Goal: Transaction & Acquisition: Subscribe to service/newsletter

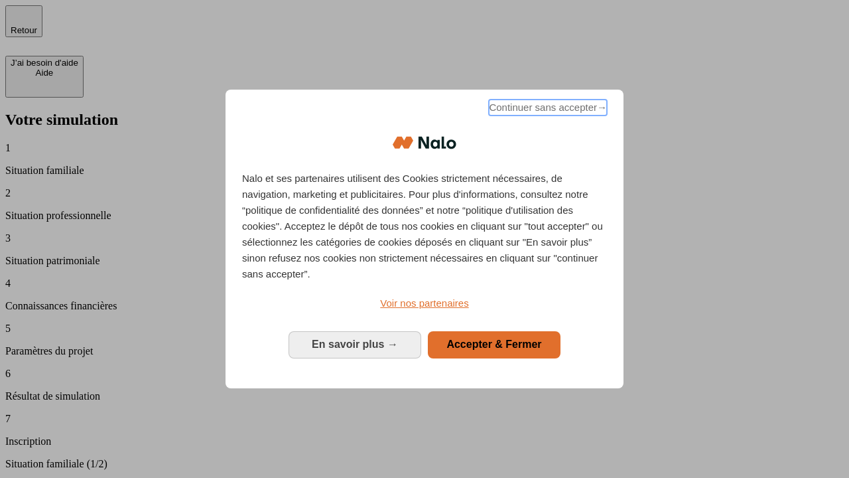
click at [547, 109] on span "Continuer sans accepter →" at bounding box center [548, 108] width 118 height 16
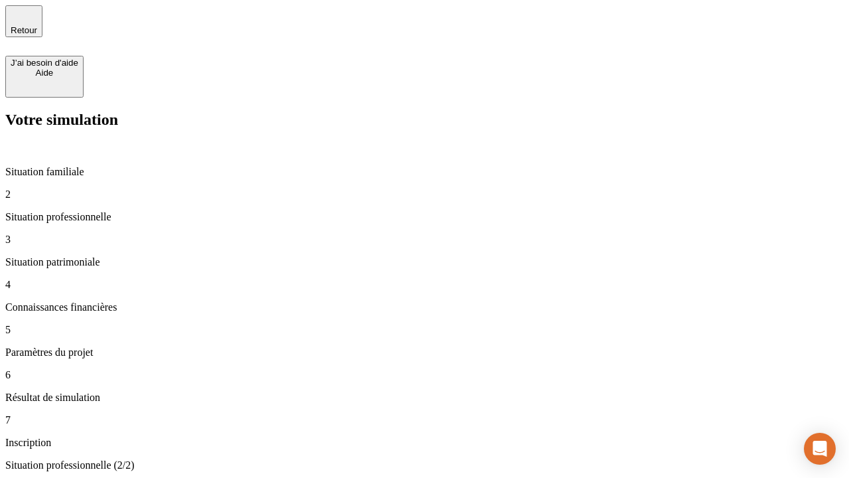
type input "30 000"
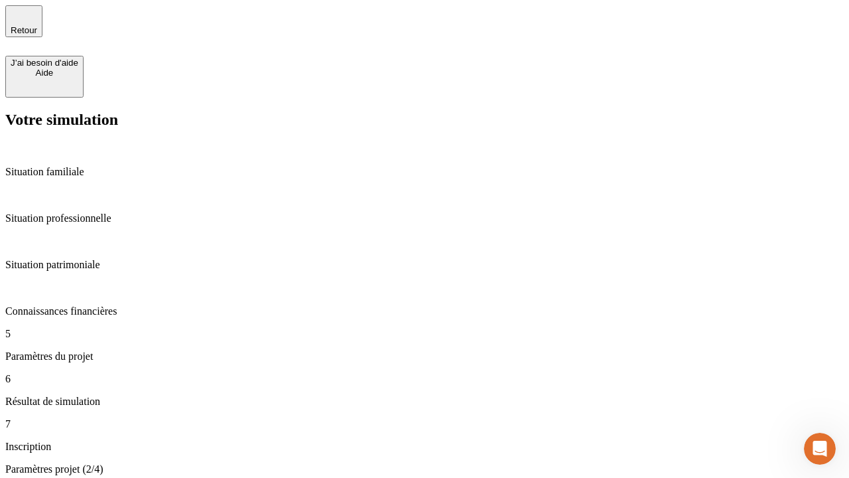
type input "25"
type input "64"
type input "1 000"
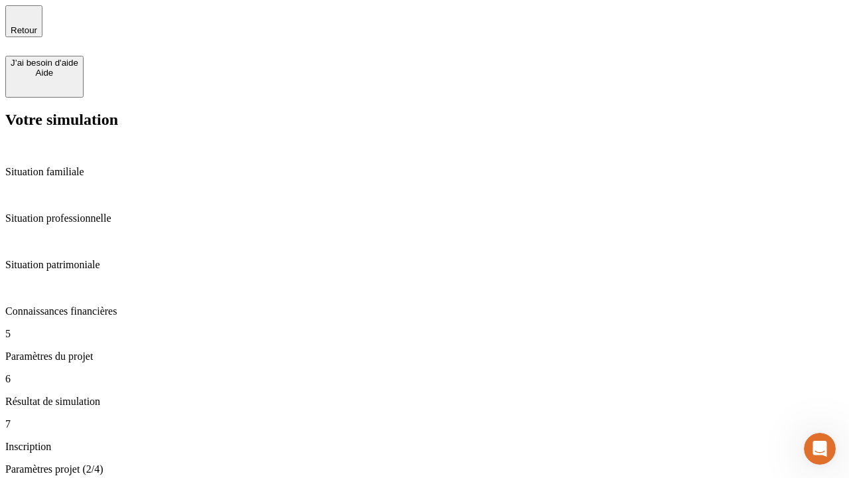
type input "640"
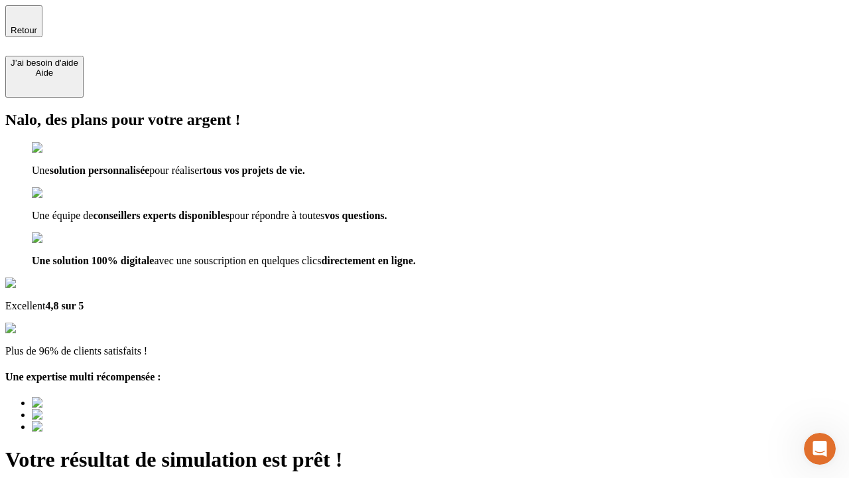
type input "[EMAIL_ADDRESS][PERSON_NAME][DOMAIN_NAME]"
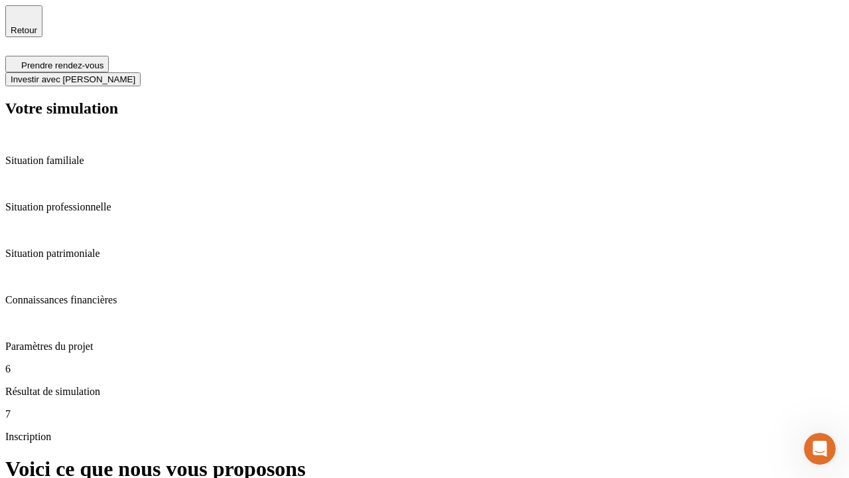
click at [135, 74] on span "Investir avec [PERSON_NAME]" at bounding box center [73, 79] width 125 height 10
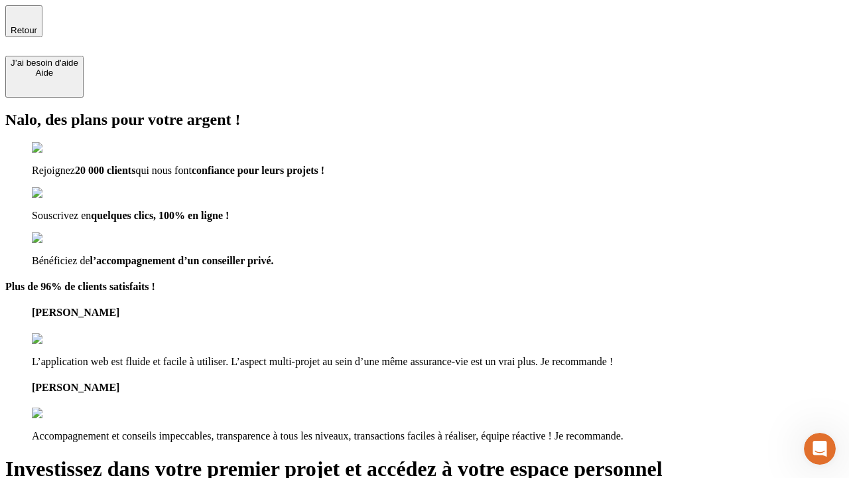
type input "[EMAIL_ADDRESS][PERSON_NAME][DOMAIN_NAME]"
